Goal: Book appointment/travel/reservation

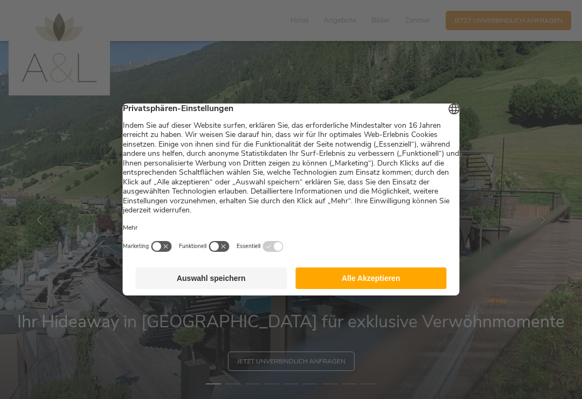
click at [401, 287] on button "Alle Akzeptieren" at bounding box center [370, 278] width 151 height 22
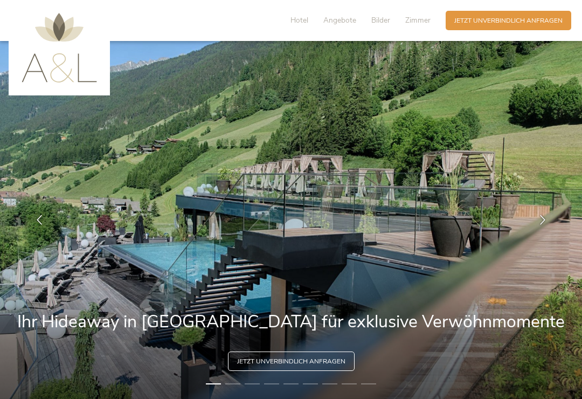
click at [338, 21] on span "Angebote" at bounding box center [339, 20] width 33 height 10
click at [337, 25] on span "Angebote" at bounding box center [339, 20] width 33 height 10
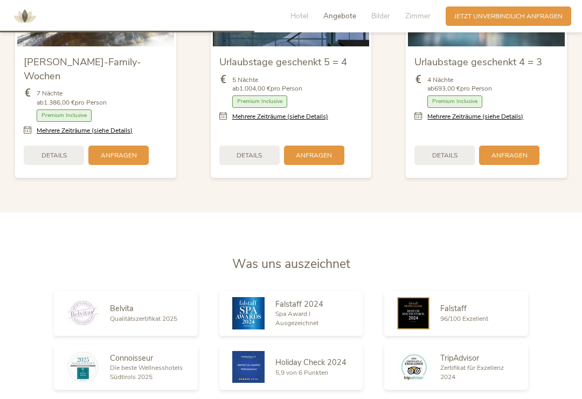
click at [525, 20] on span "Jetzt unverbindlich anfragen" at bounding box center [508, 16] width 108 height 9
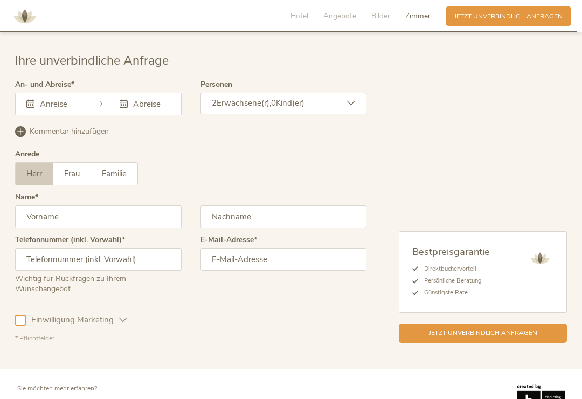
scroll to position [2677, 0]
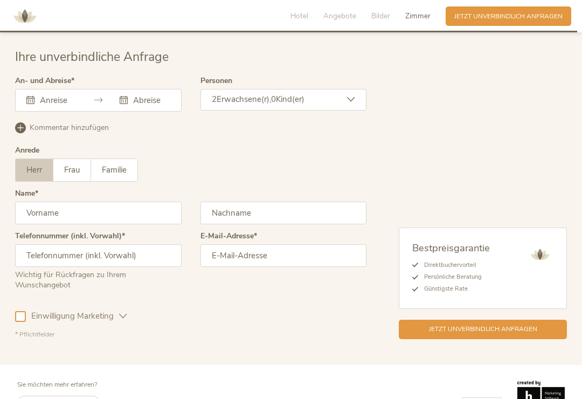
click at [135, 173] on label "Familie" at bounding box center [114, 170] width 46 height 22
click at [350, 95] on icon at bounding box center [351, 99] width 8 height 8
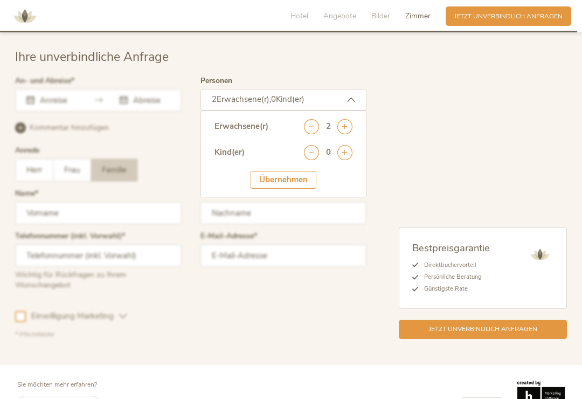
click at [343, 145] on icon at bounding box center [344, 152] width 15 height 15
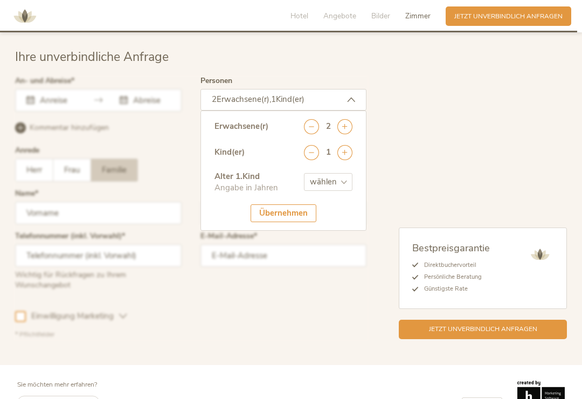
click at [344, 145] on icon at bounding box center [344, 152] width 15 height 15
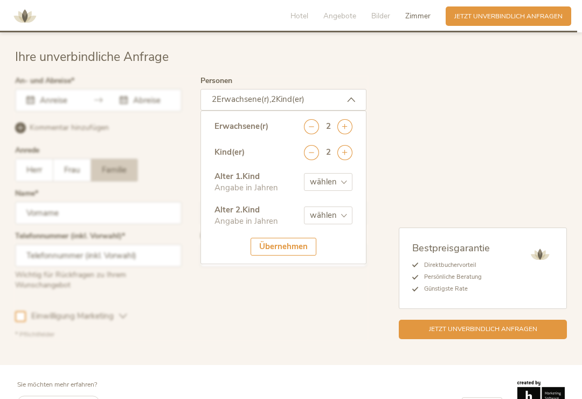
click at [333, 184] on select "wählen 0 1 2 3 4 5 6 7 8 9 10 11 12 13 14 15 16 17" at bounding box center [328, 182] width 48 height 18
select select "2"
click at [338, 217] on select "wählen 0 1 2 3 4 5 6 7 8 9 10 11 12 13 14 15 16 17" at bounding box center [328, 215] width 48 height 18
select select "4"
click at [284, 242] on div "Übernehmen" at bounding box center [284, 247] width 66 height 18
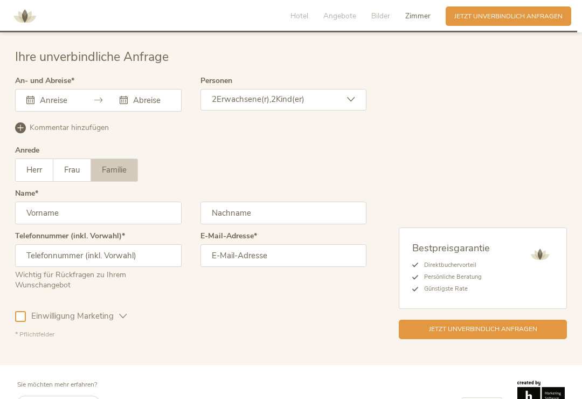
click at [48, 96] on div "[DATE] Mo Di Mi Do Fr Sa So 1 2 3 4 5 6 7 8 9 10 11 12 13 14 15 16 17 18 19 20 …" at bounding box center [98, 100] width 166 height 23
click at [45, 95] on input "text" at bounding box center [56, 100] width 39 height 11
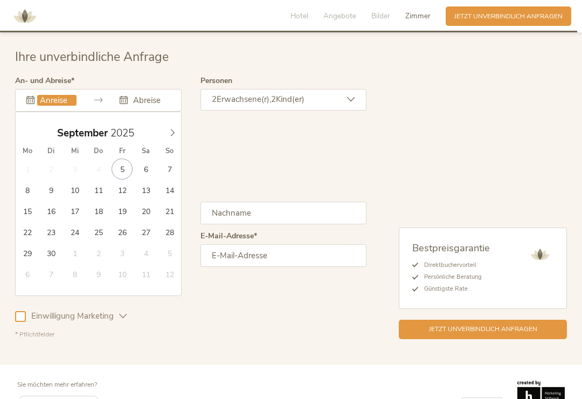
type input "[DATE]"
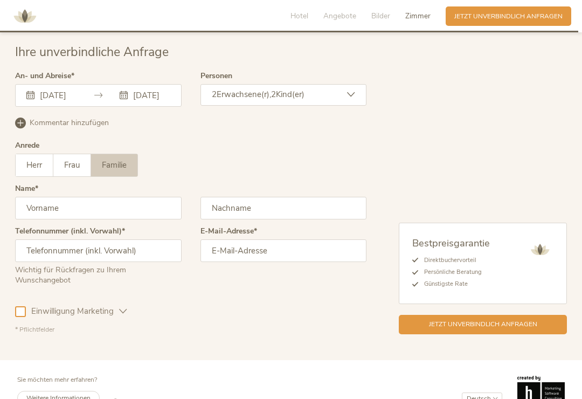
scroll to position [2683, 0]
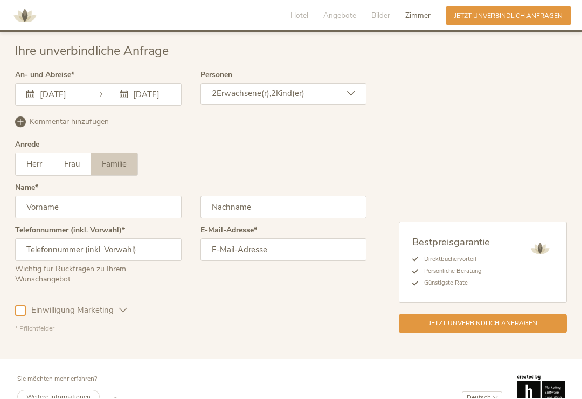
click at [70, 212] on input "text" at bounding box center [98, 207] width 166 height 23
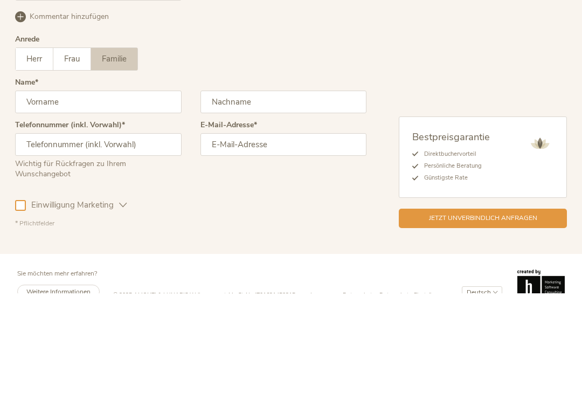
type input "[PERSON_NAME]"
type input "Scherübl"
type input "00436646354760"
click at [244, 239] on input "email" at bounding box center [283, 250] width 166 height 23
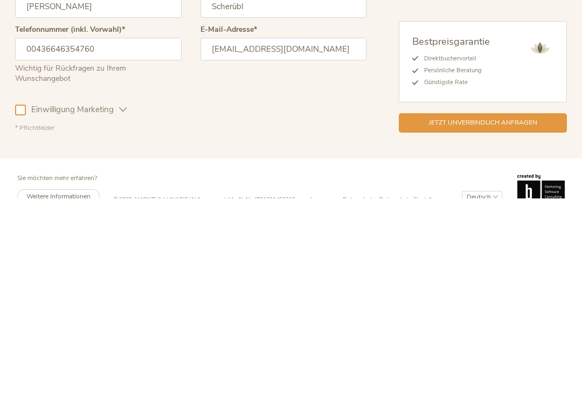
scroll to position [2699, 0]
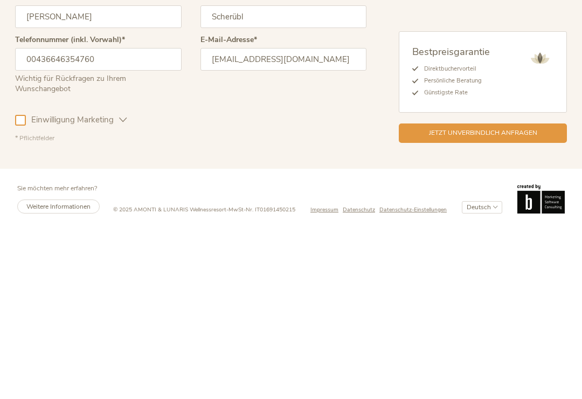
type input "[EMAIL_ADDRESS][DOMAIN_NAME]"
click at [506, 302] on span "Jetzt unverbindlich anfragen" at bounding box center [483, 306] width 108 height 9
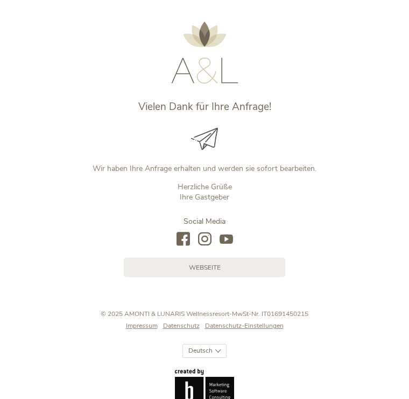
click at [364, 131] on div at bounding box center [205, 139] width 366 height 23
